Goal: Task Accomplishment & Management: Manage account settings

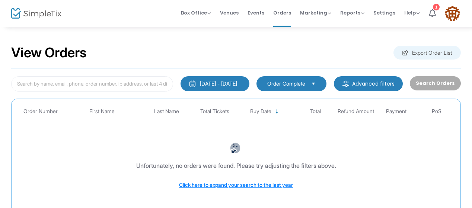
click at [227, 79] on button "[DATE] - [DATE]" at bounding box center [215, 83] width 69 height 15
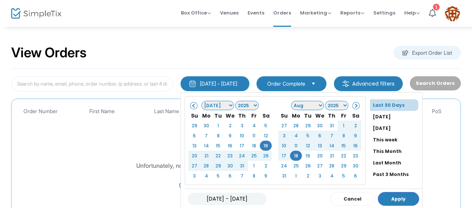
click at [209, 102] on select "Jan Feb Mar Apr May Jun [DATE] Aug Sep Oct Nov Dec" at bounding box center [218, 105] width 33 height 9
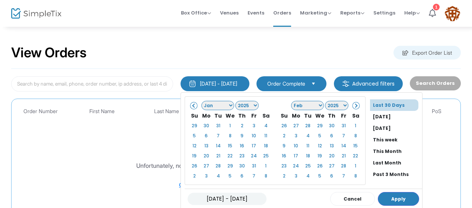
click at [311, 105] on select "Jan Feb Mar Apr May Jun [DATE] Aug Sep Oct Nov Dec" at bounding box center [307, 105] width 33 height 9
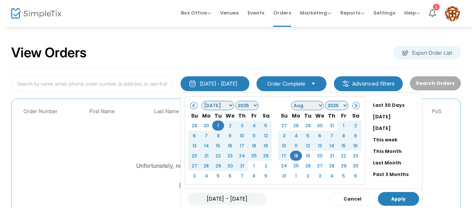
click at [388, 196] on button "Apply" at bounding box center [398, 199] width 41 height 14
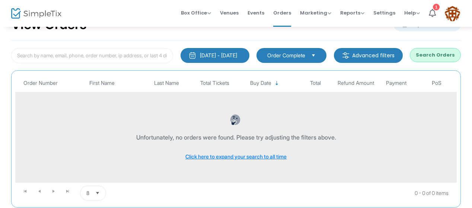
scroll to position [28, 0]
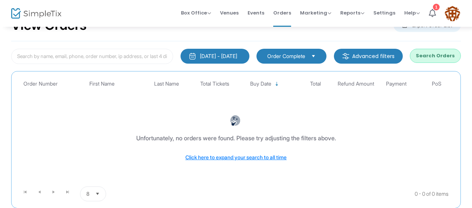
click at [223, 55] on div "[DATE] - [DATE]" at bounding box center [218, 56] width 37 height 7
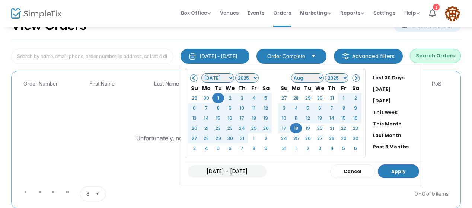
click at [210, 76] on select "Jan Feb Mar Apr May Jun [DATE] Aug Sep Oct Nov Dec" at bounding box center [218, 77] width 33 height 9
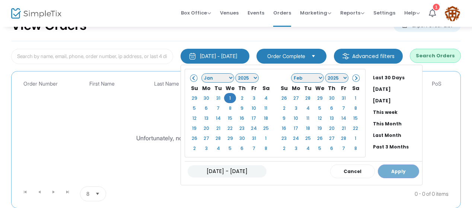
click at [309, 79] on select "Jan Feb Mar Apr May Jun [DATE] Aug Sep Oct Nov Dec" at bounding box center [307, 77] width 33 height 9
click at [221, 79] on select "Jan Feb Mar Apr May Jun [DATE] Aug Sep Oct Nov Dec" at bounding box center [218, 77] width 33 height 9
click at [353, 76] on span at bounding box center [355, 78] width 4 height 4
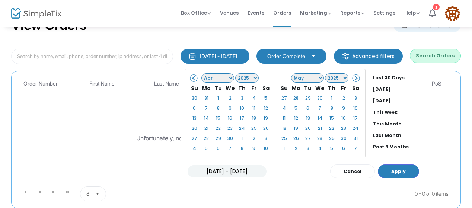
click at [353, 76] on span at bounding box center [355, 78] width 4 height 4
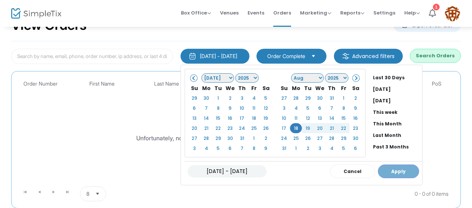
click at [209, 169] on input "[DATE] - [DATE]" at bounding box center [227, 171] width 79 height 12
click at [193, 167] on input "[DATE] - [DATE]" at bounding box center [227, 171] width 79 height 12
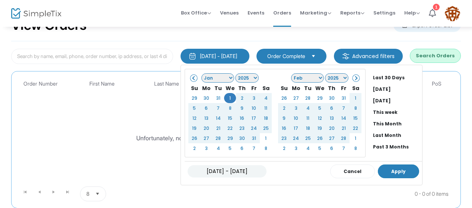
type input "[DATE] - [DATE]"
click at [390, 167] on button "Apply" at bounding box center [398, 172] width 41 height 14
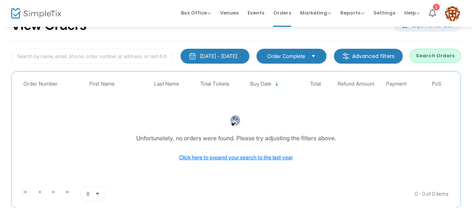
click at [444, 56] on button "Search Orders" at bounding box center [435, 56] width 51 height 14
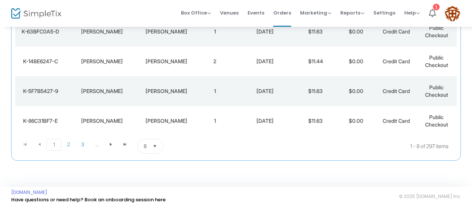
scroll to position [0, 0]
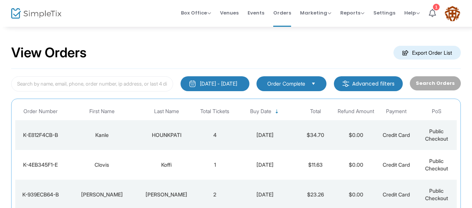
click at [424, 52] on m-button "Export Order List" at bounding box center [427, 53] width 67 height 14
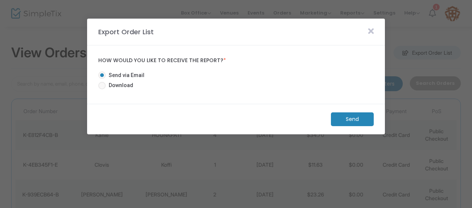
click at [120, 85] on span "Download" at bounding box center [120, 86] width 28 height 8
click at [102, 89] on input "Download" at bounding box center [102, 89] width 0 height 0
radio input "true"
click at [333, 116] on m-button "Download" at bounding box center [345, 119] width 55 height 14
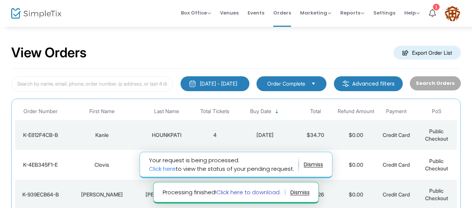
click at [244, 193] on link "Click here to download." at bounding box center [248, 192] width 64 height 8
